Goal: Task Accomplishment & Management: Use online tool/utility

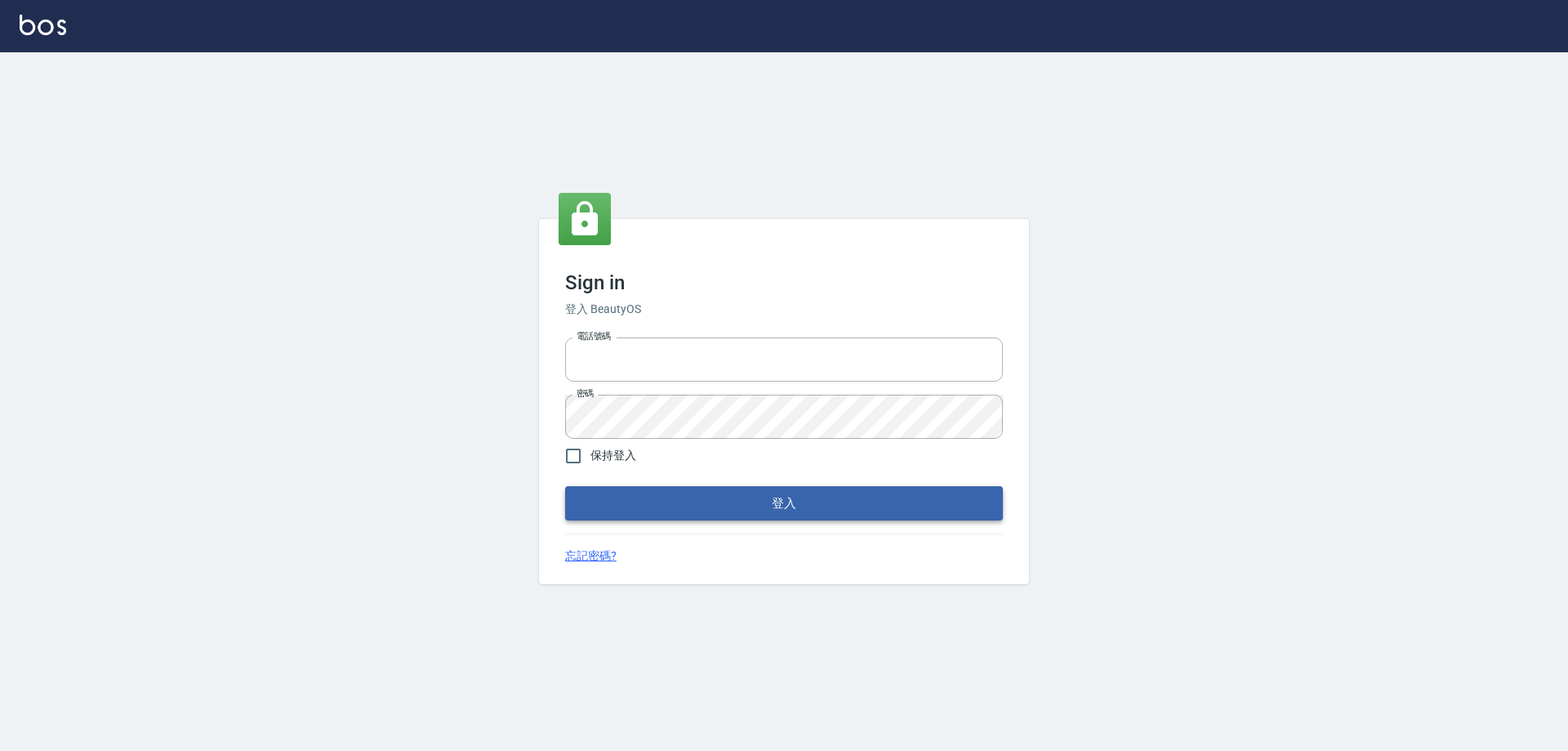
type input "0927586163"
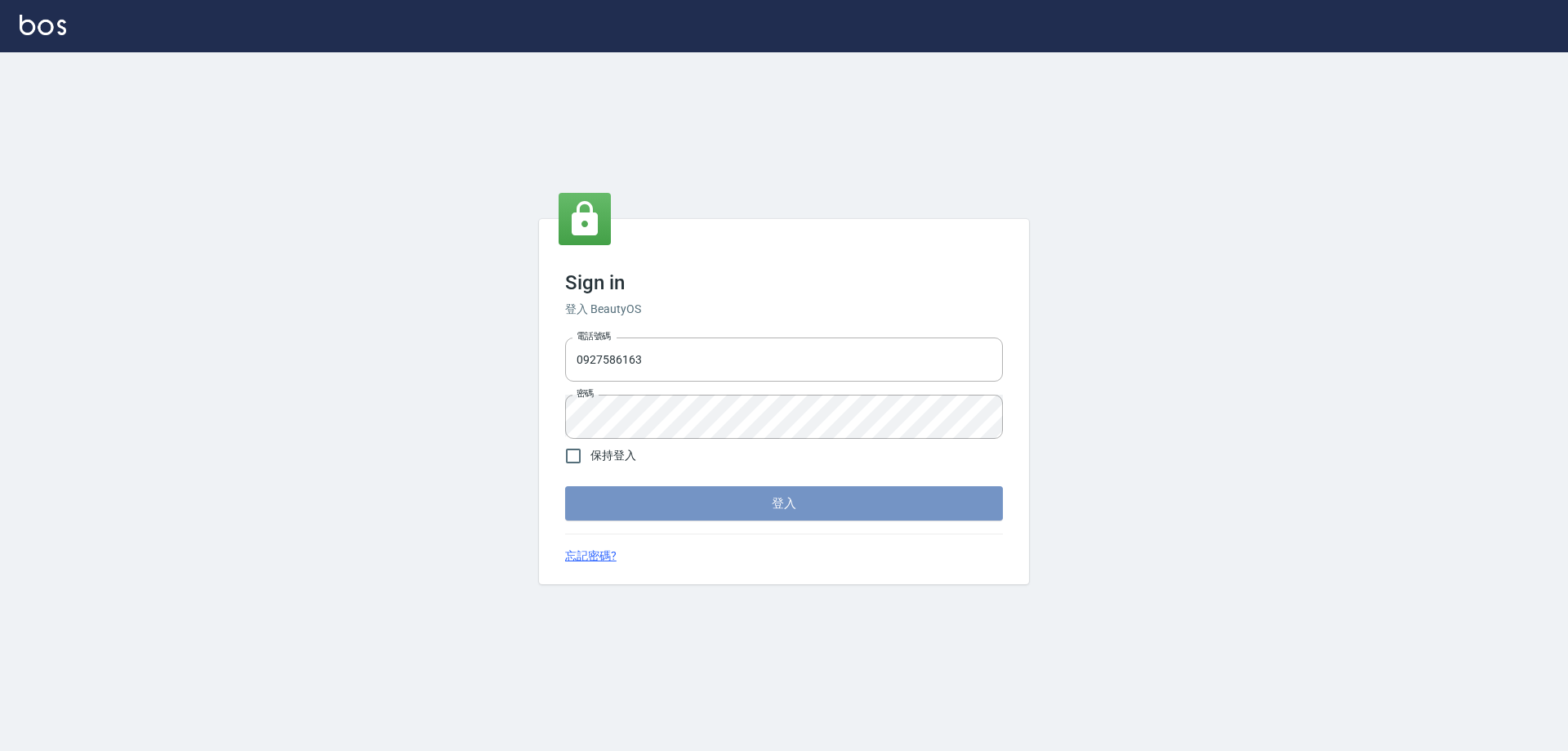
click at [586, 511] on button "登入" at bounding box center [784, 503] width 438 height 35
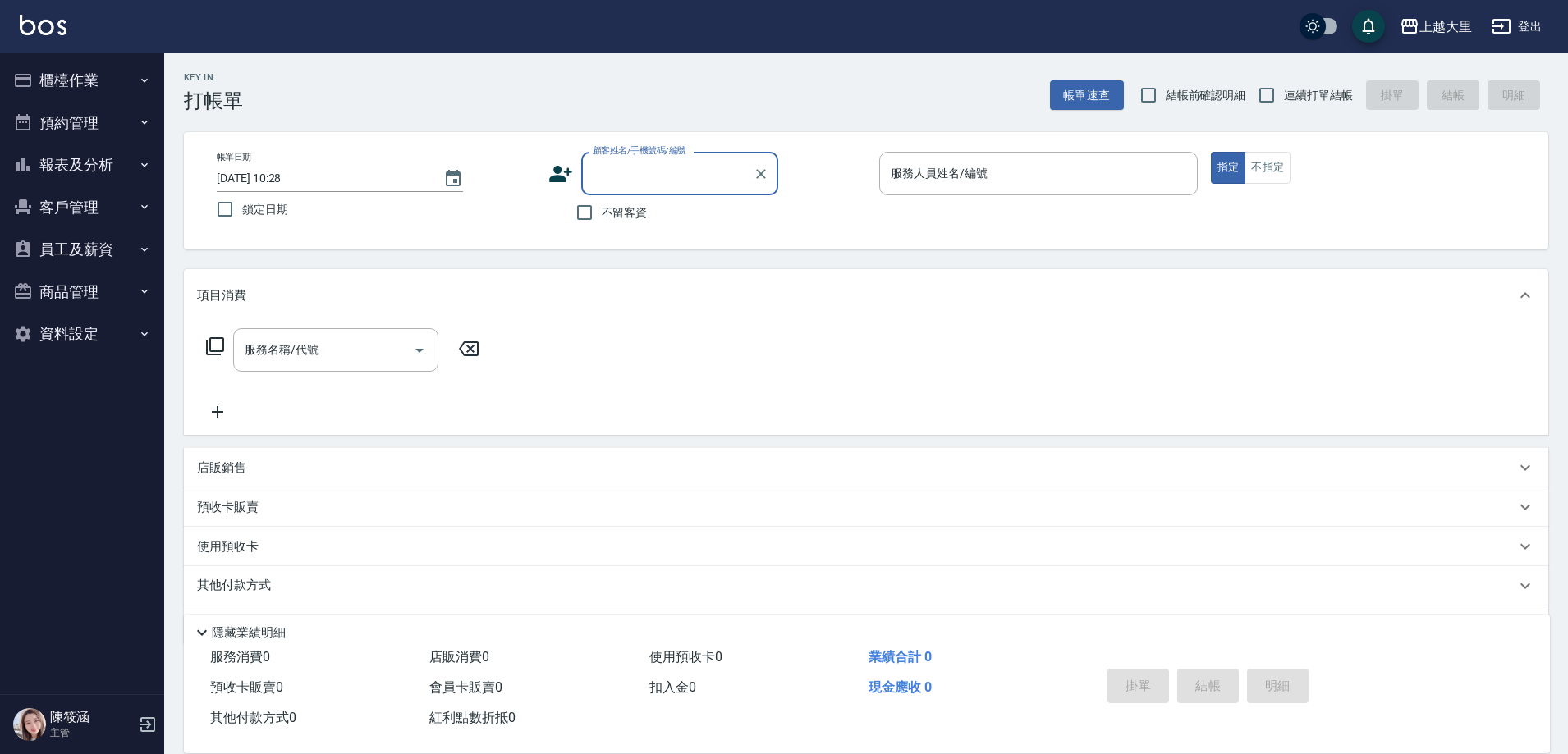
click at [68, 83] on button "櫃檯作業" at bounding box center [82, 80] width 151 height 43
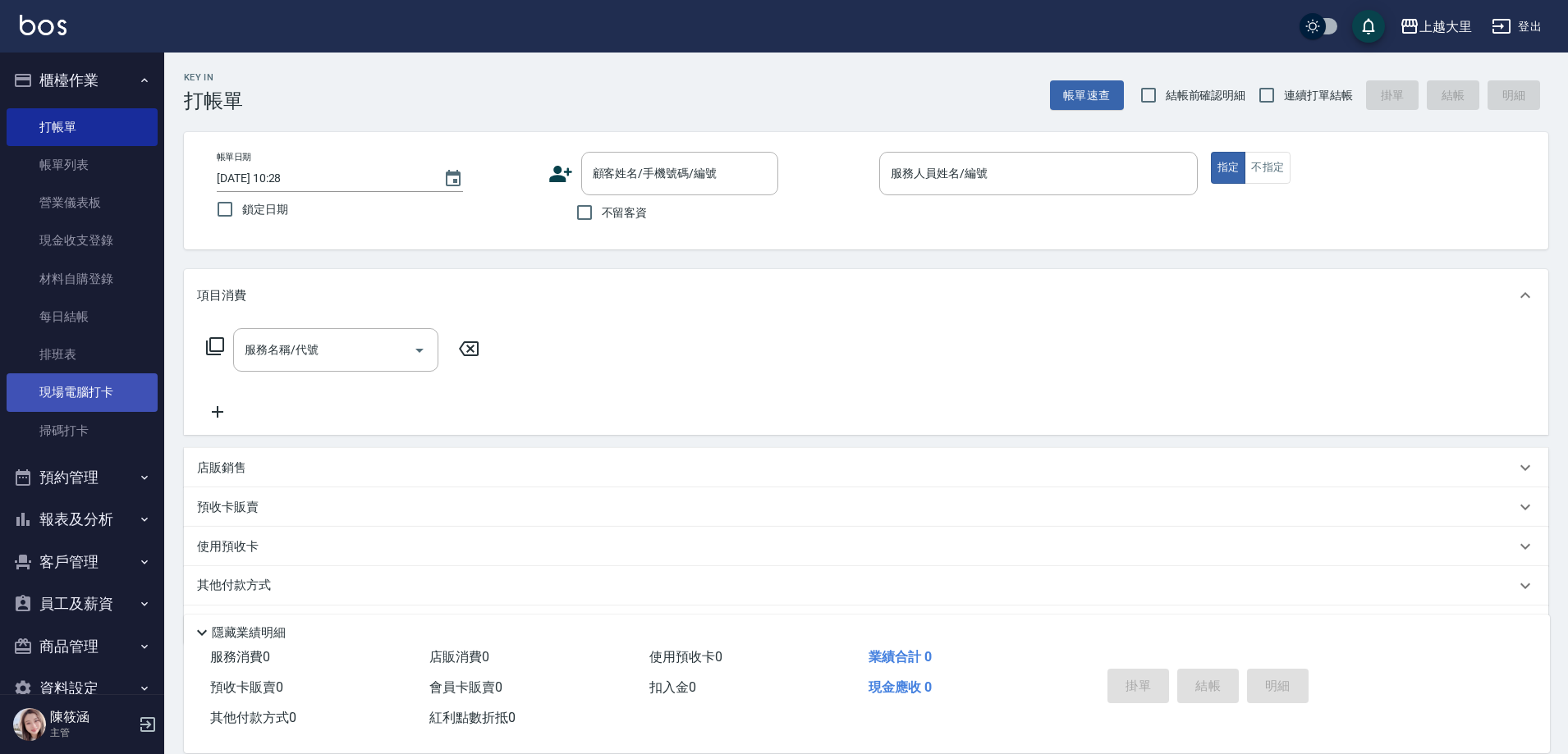
click at [104, 395] on link "現場電腦打卡" at bounding box center [82, 392] width 151 height 38
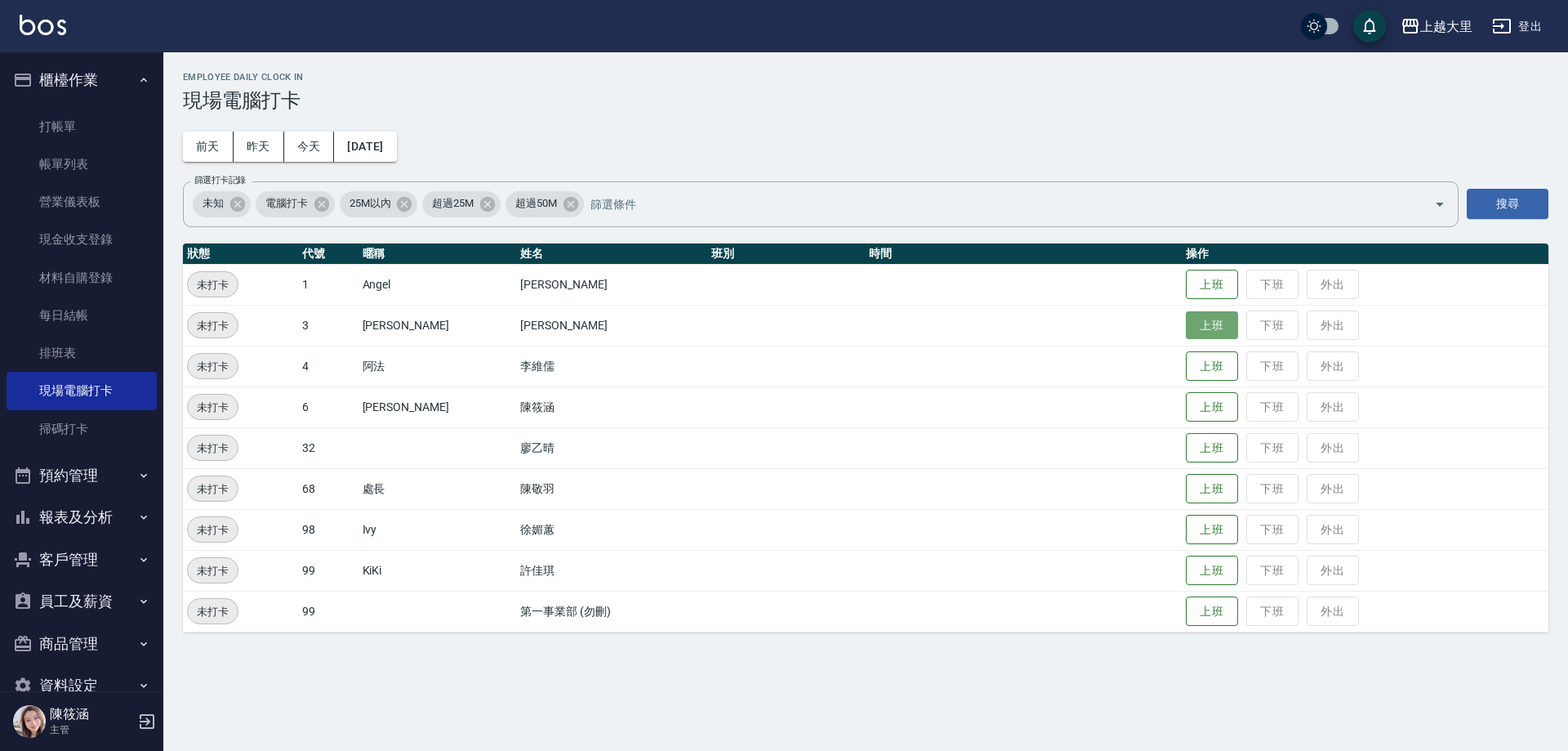
click at [1199, 328] on button "上班" at bounding box center [1211, 326] width 52 height 29
click at [1212, 443] on button "上班" at bounding box center [1211, 448] width 52 height 29
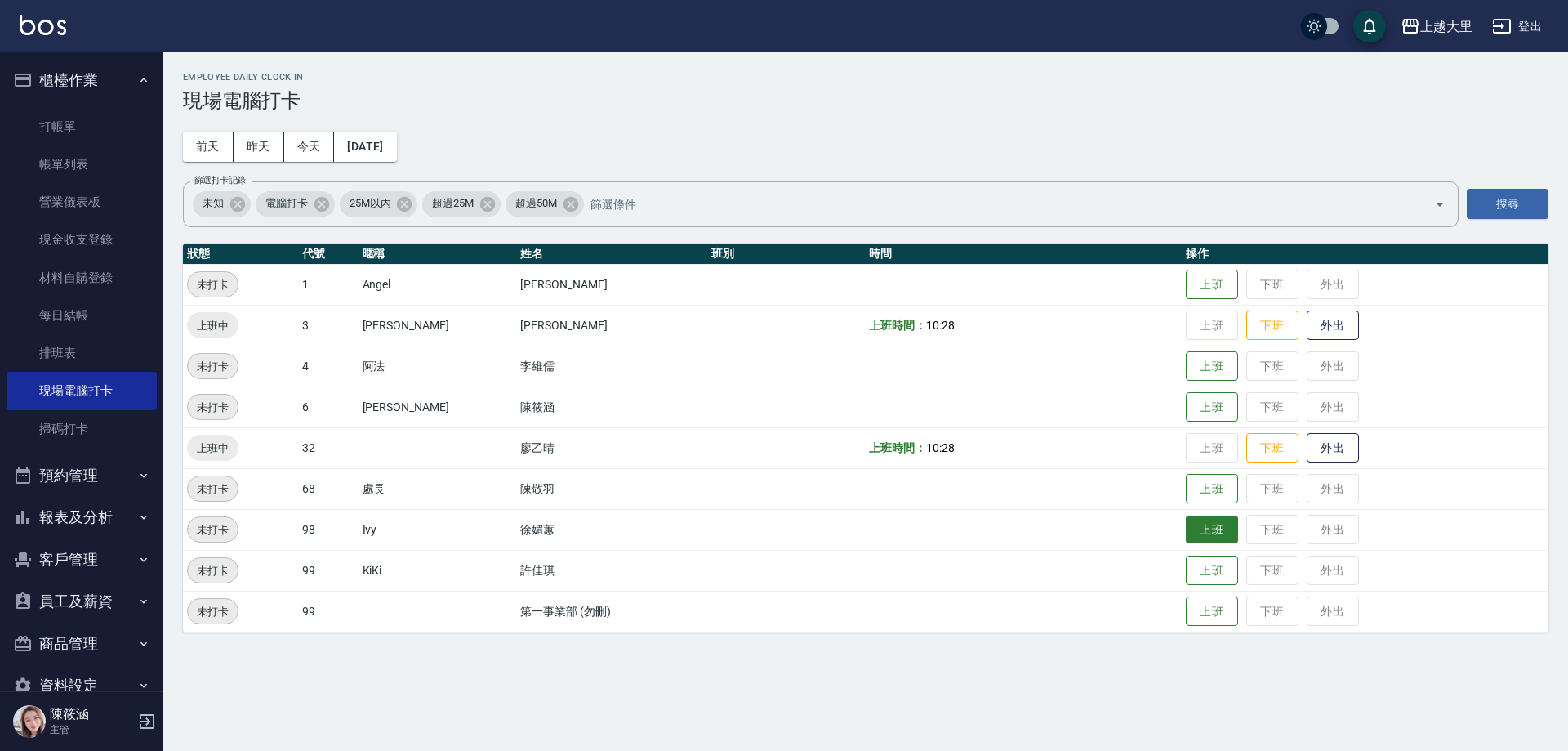
click at [1212, 524] on button "上班" at bounding box center [1211, 530] width 52 height 29
